Goal: Navigation & Orientation: Go to known website

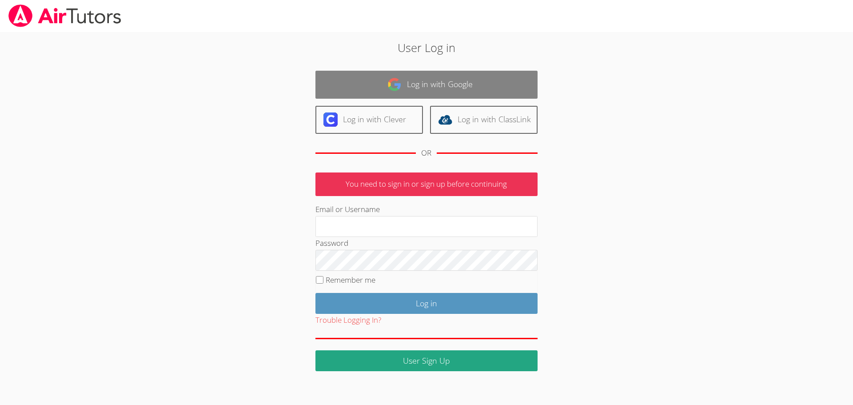
click at [418, 84] on link "Log in with Google" at bounding box center [426, 85] width 222 height 28
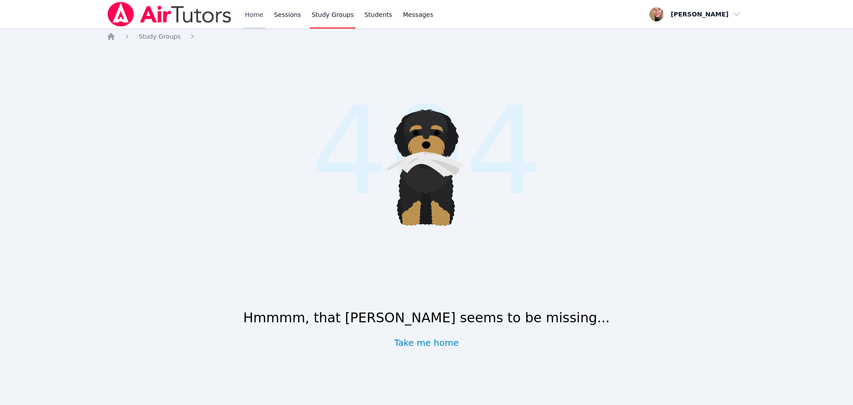
click at [243, 15] on link "Home" at bounding box center [254, 14] width 22 height 28
